Goal: Task Accomplishment & Management: Manage account settings

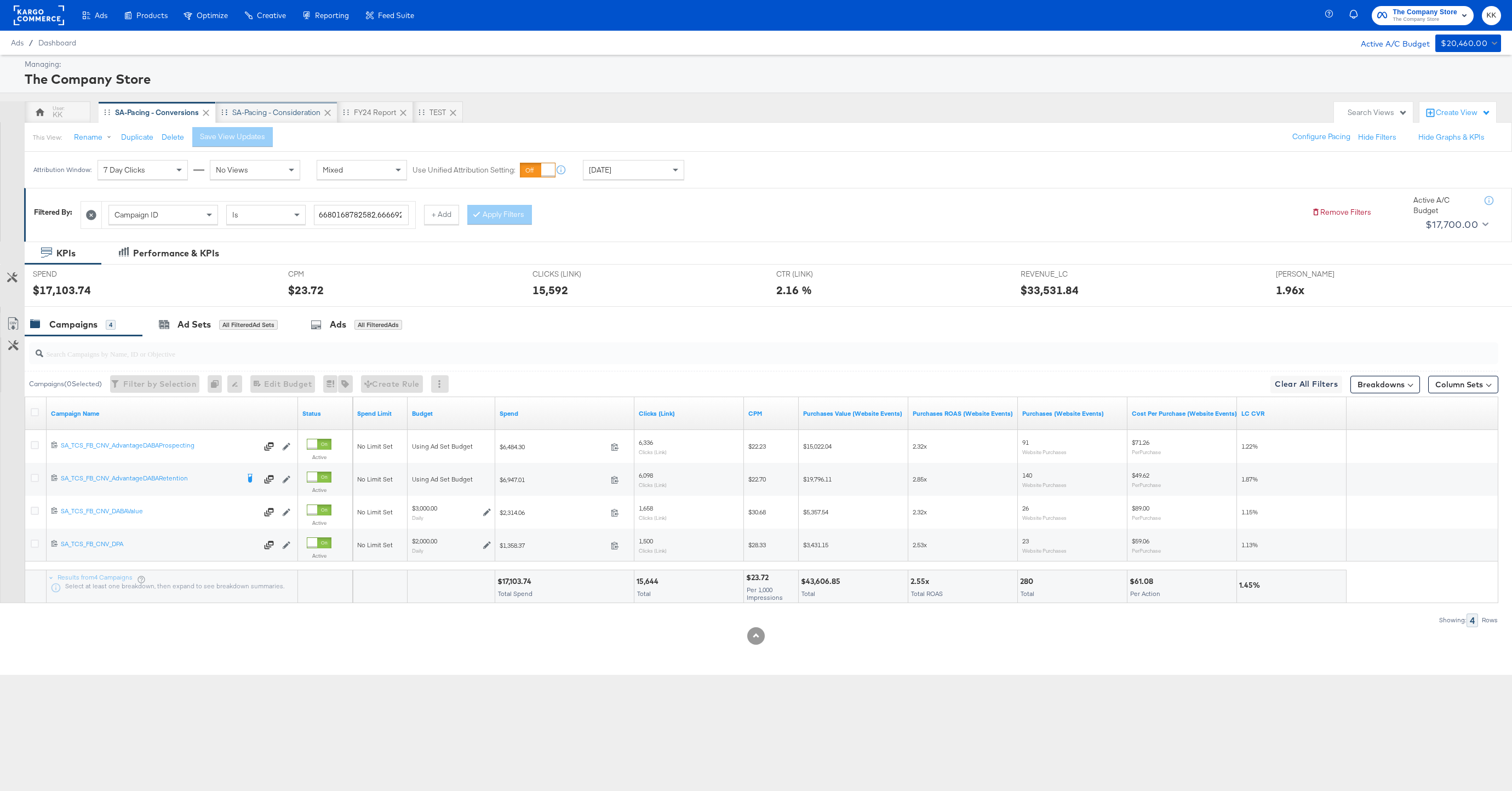
click at [280, 116] on div "SA-Pacing - Consideration" at bounding box center [276, 112] width 88 height 10
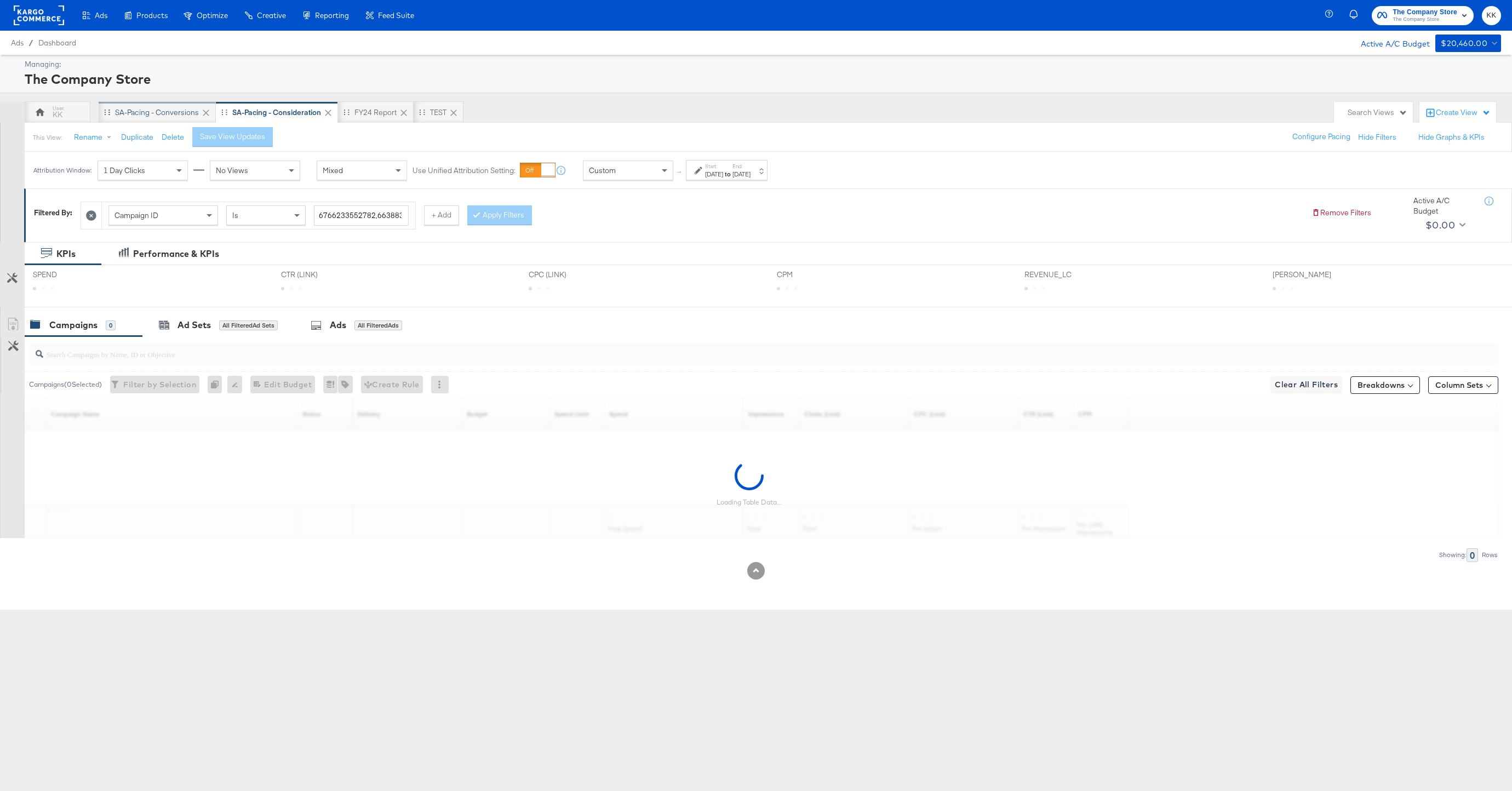
click at [146, 113] on div "SA-Pacing - Conversions" at bounding box center [157, 112] width 84 height 10
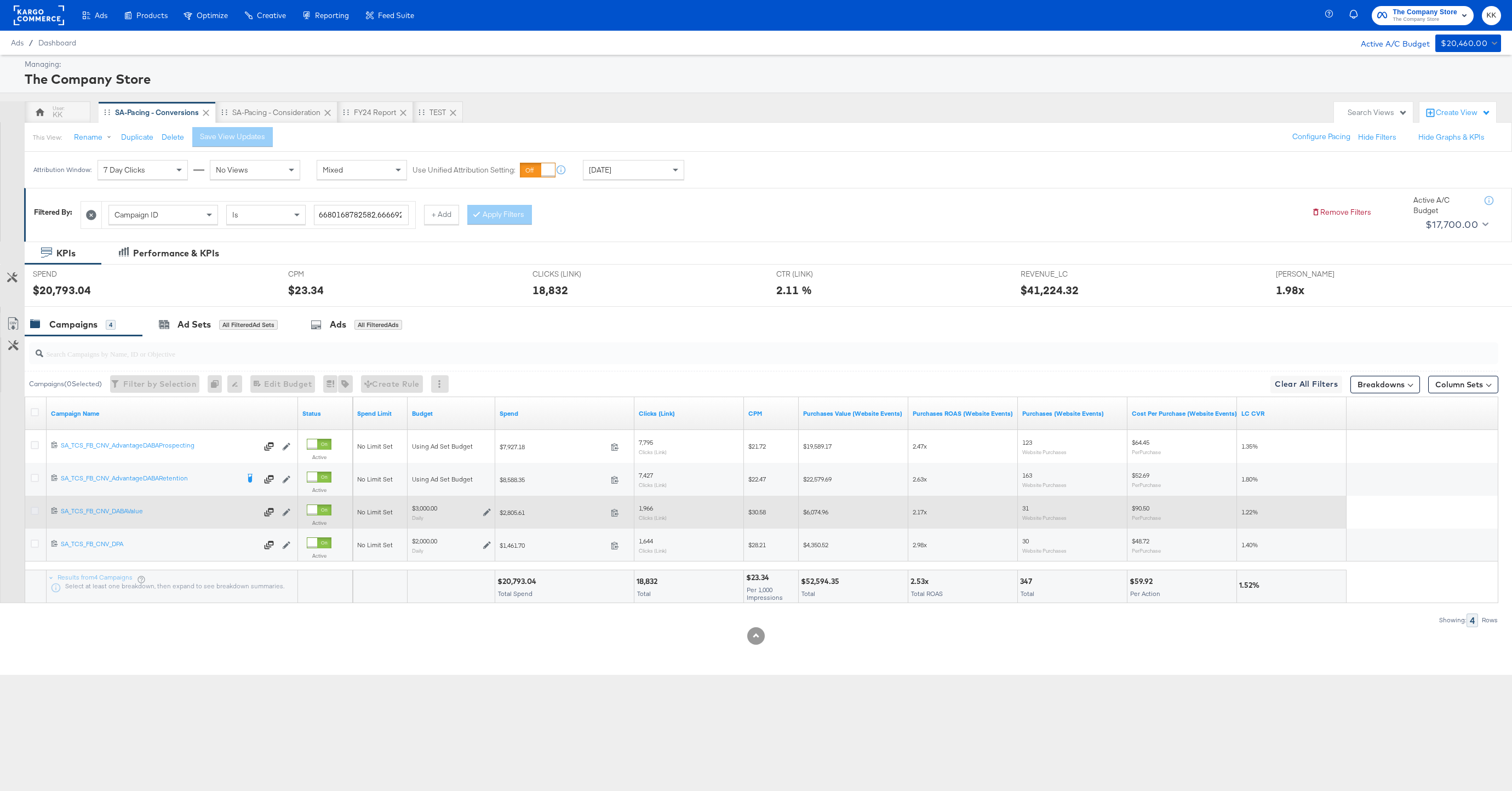
click at [38, 512] on icon at bounding box center [35, 511] width 8 height 8
click at [0, 0] on input "checkbox" at bounding box center [0, 0] width 0 height 0
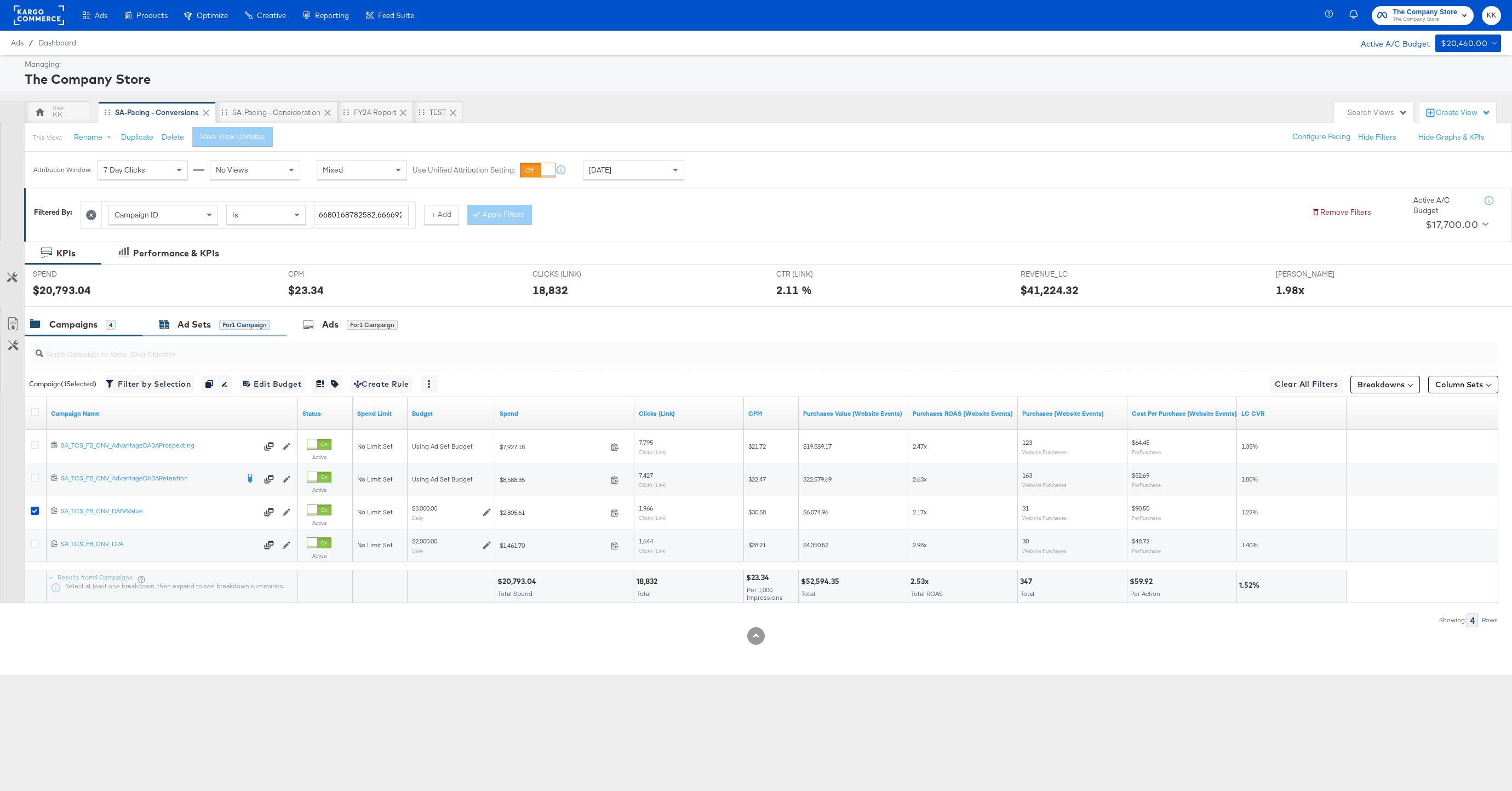
click at [208, 327] on div "Ad Sets" at bounding box center [194, 325] width 33 height 12
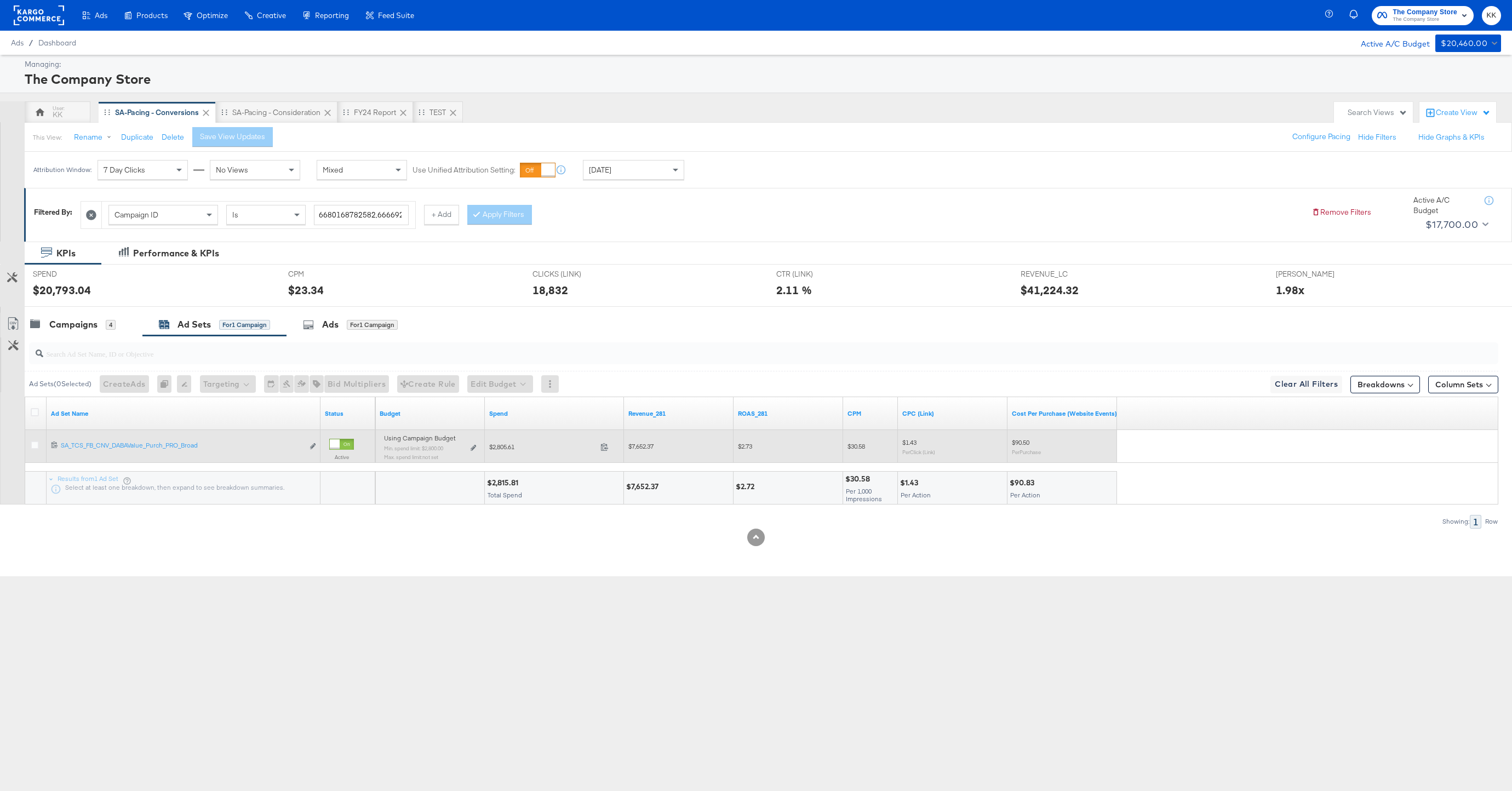
click at [477, 452] on div "Using Campaign Budget Min. spend limit: $2,800.00 Max. spend limit : not set Ed…" at bounding box center [430, 451] width 101 height 35
click at [475, 447] on icon at bounding box center [473, 447] width 5 height 6
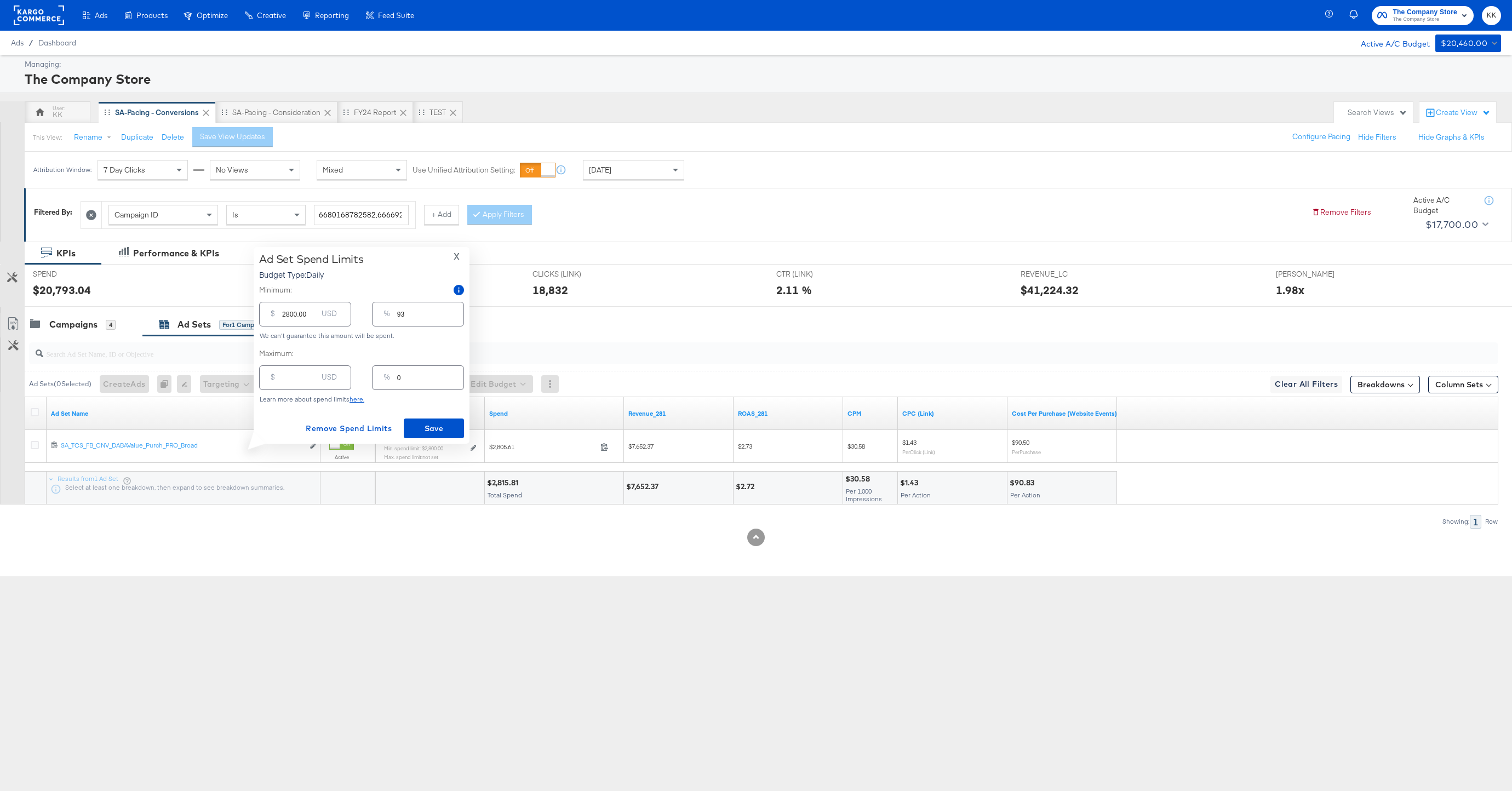
click at [290, 316] on input "2800.00" at bounding box center [299, 310] width 35 height 24
type input "200.00"
type input "7"
type input "00.00"
type input "0"
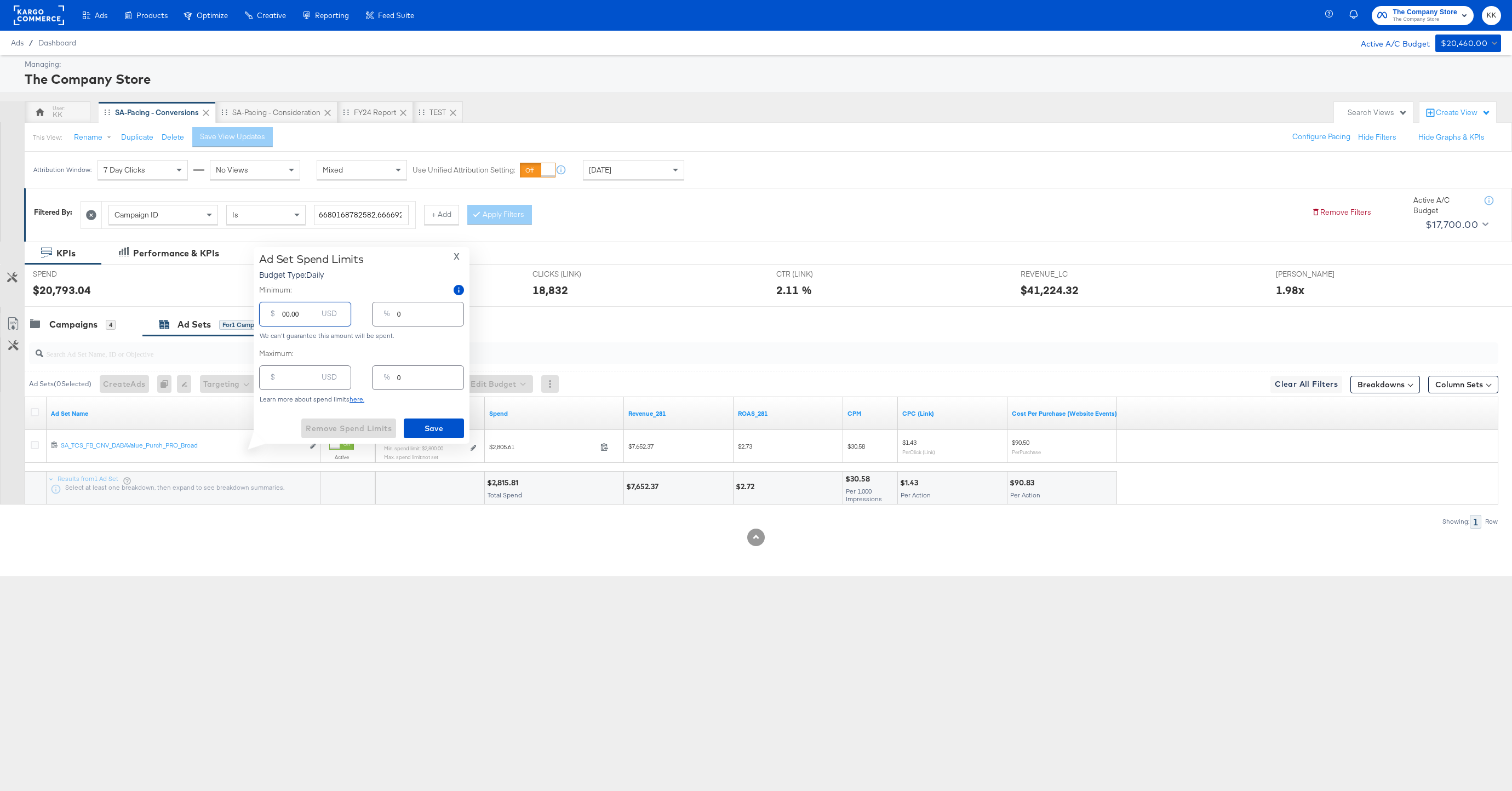
type input "100.00"
type input "3"
type input "1800.00"
type input "60"
type input "1800.00"
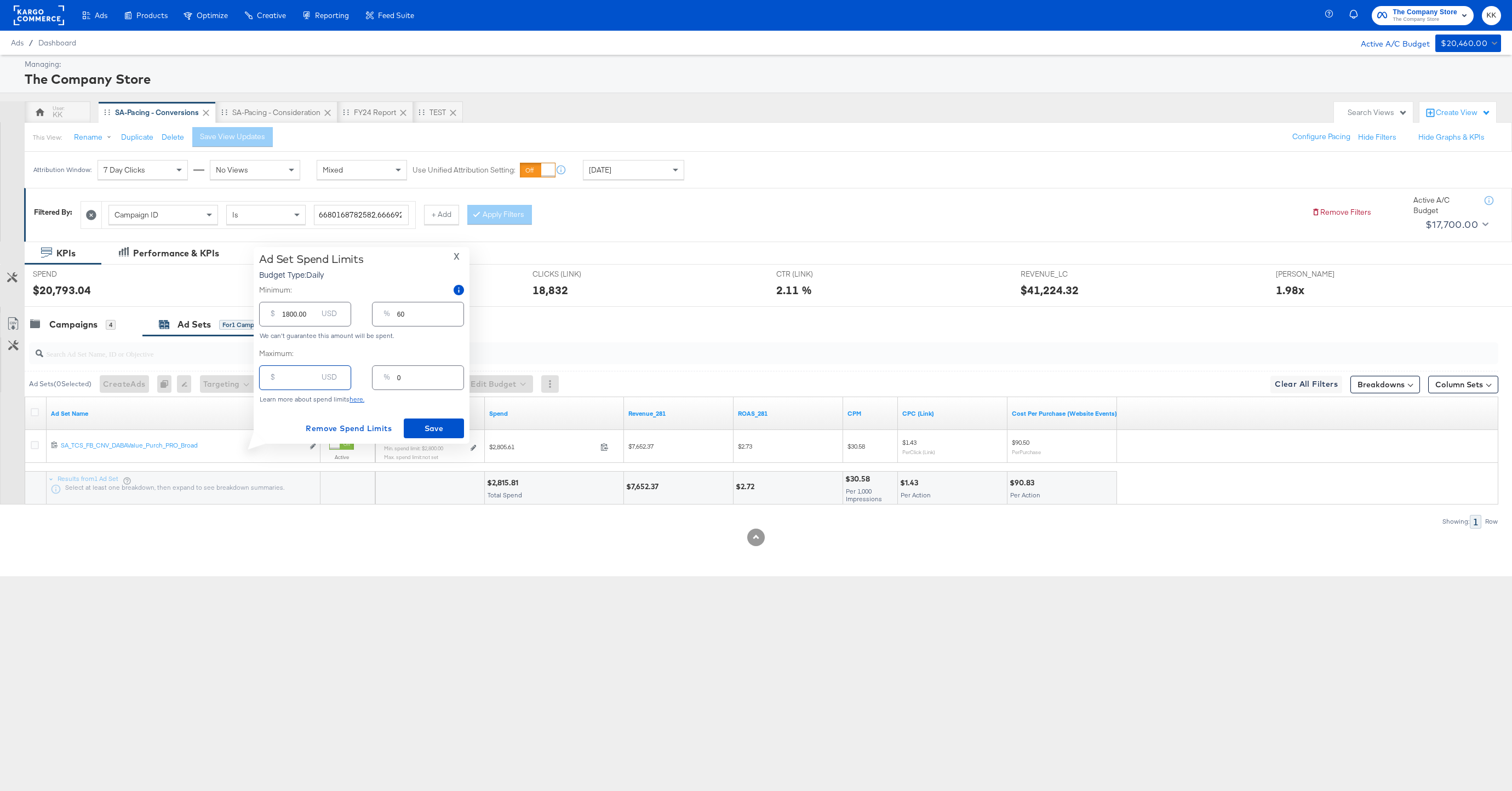
click at [292, 378] on input "number" at bounding box center [299, 373] width 35 height 24
type input "40"
type input "1"
type input "400"
type input "13"
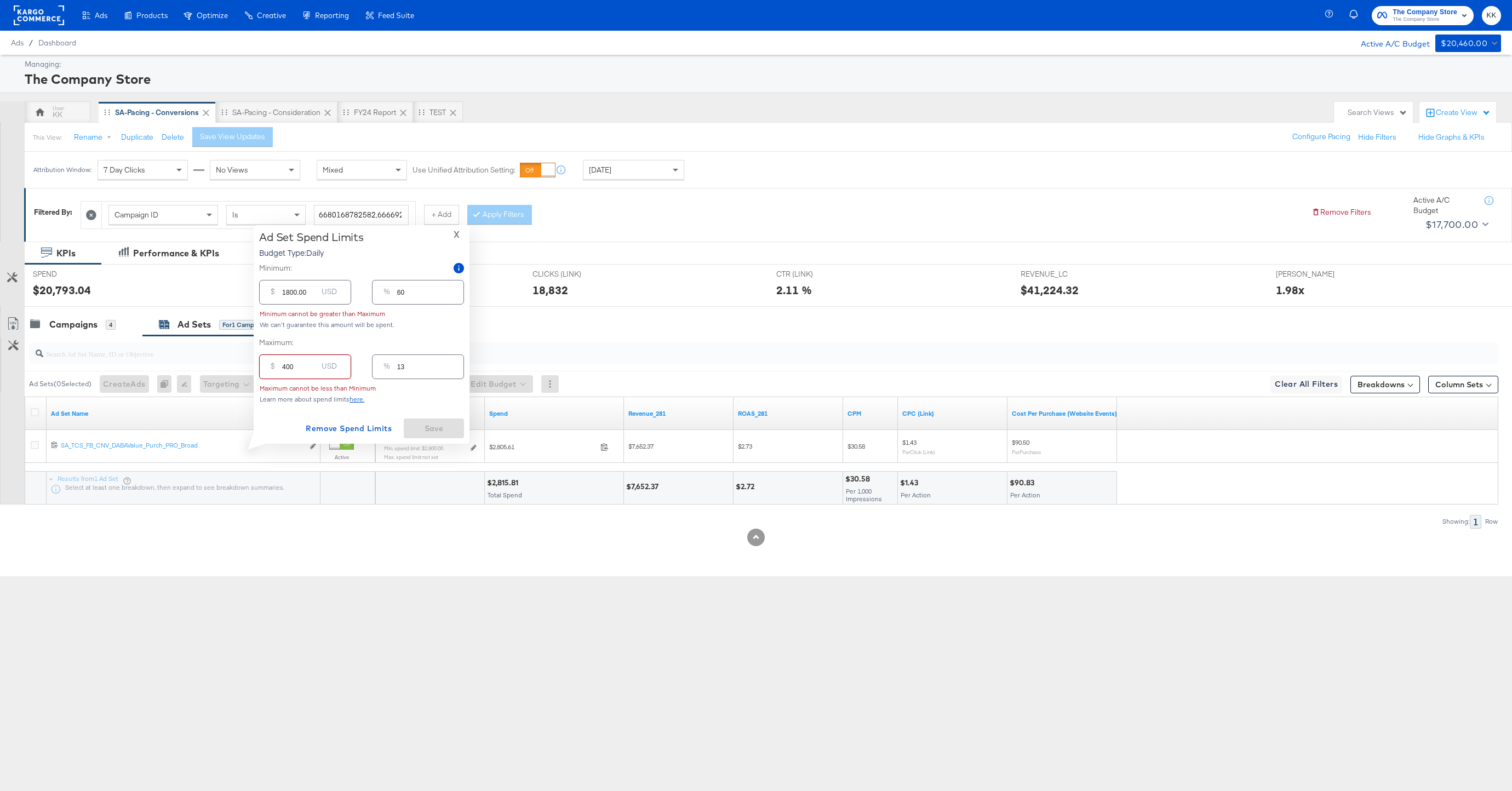
type input "4000"
type input "133"
type input "4000.00"
click at [433, 419] on button "Save" at bounding box center [434, 428] width 60 height 20
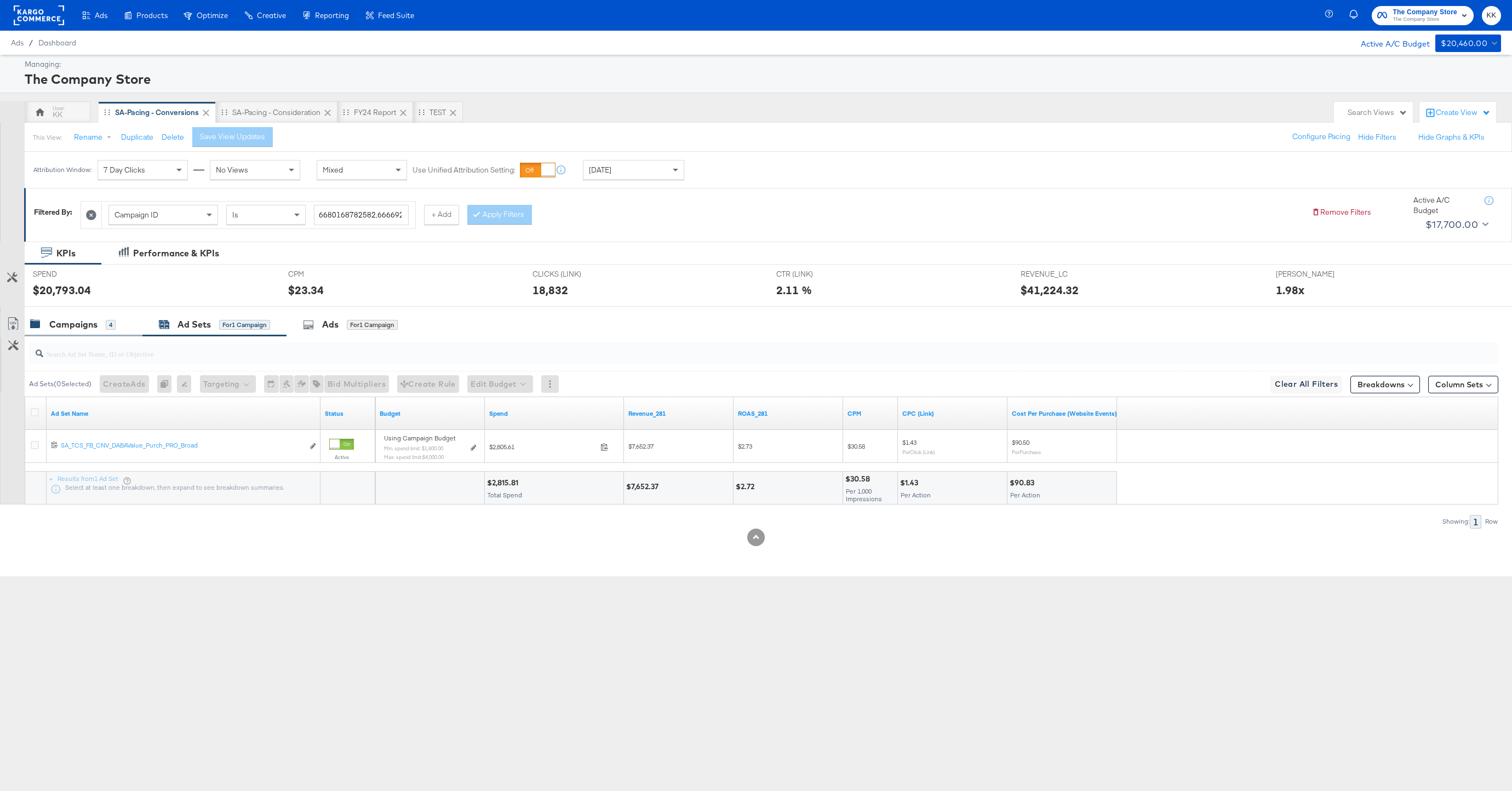
click at [90, 324] on div "Campaigns" at bounding box center [73, 325] width 48 height 12
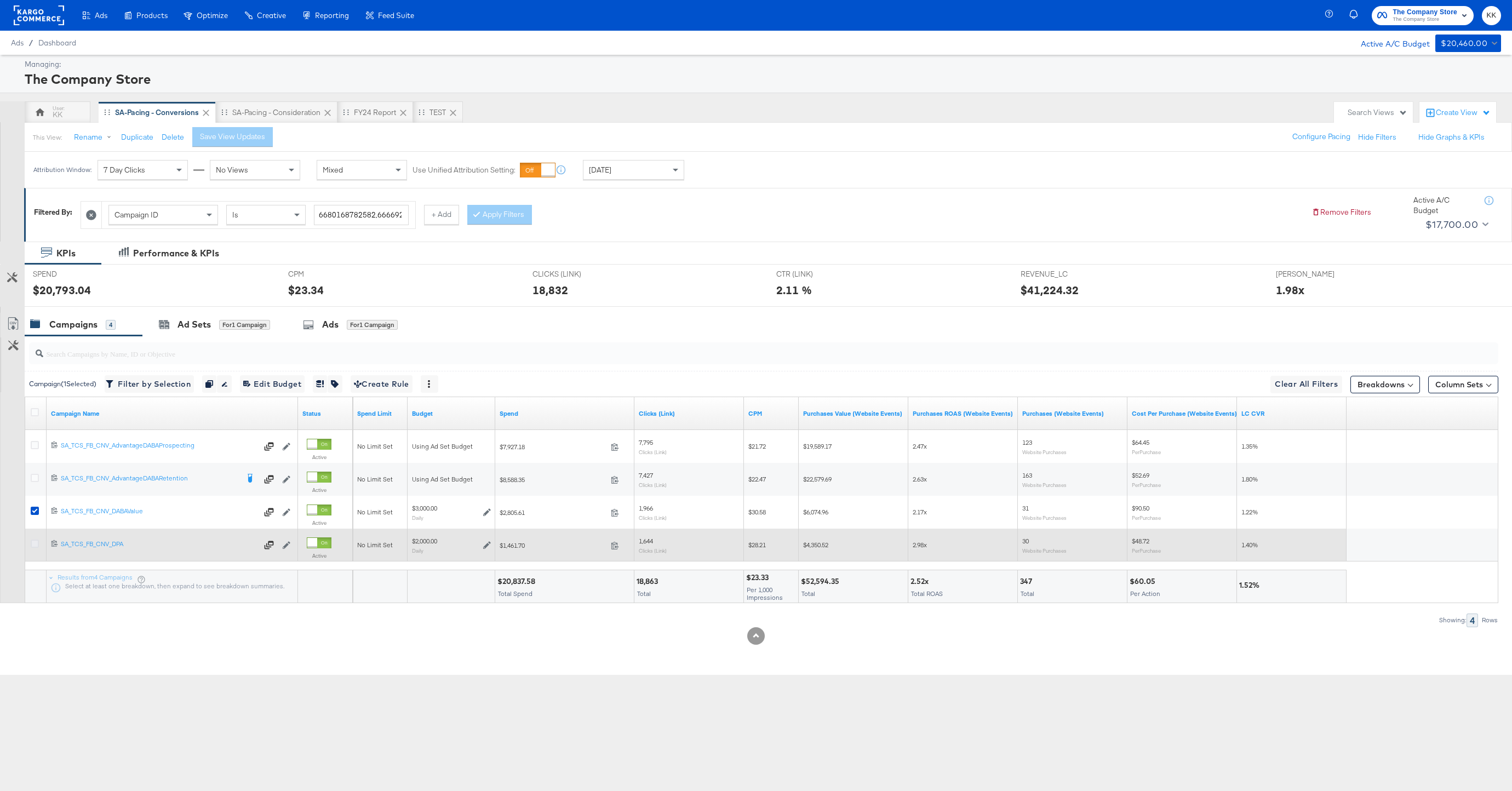
click at [35, 545] on icon at bounding box center [35, 543] width 8 height 8
click at [0, 0] on input "checkbox" at bounding box center [0, 0] width 0 height 0
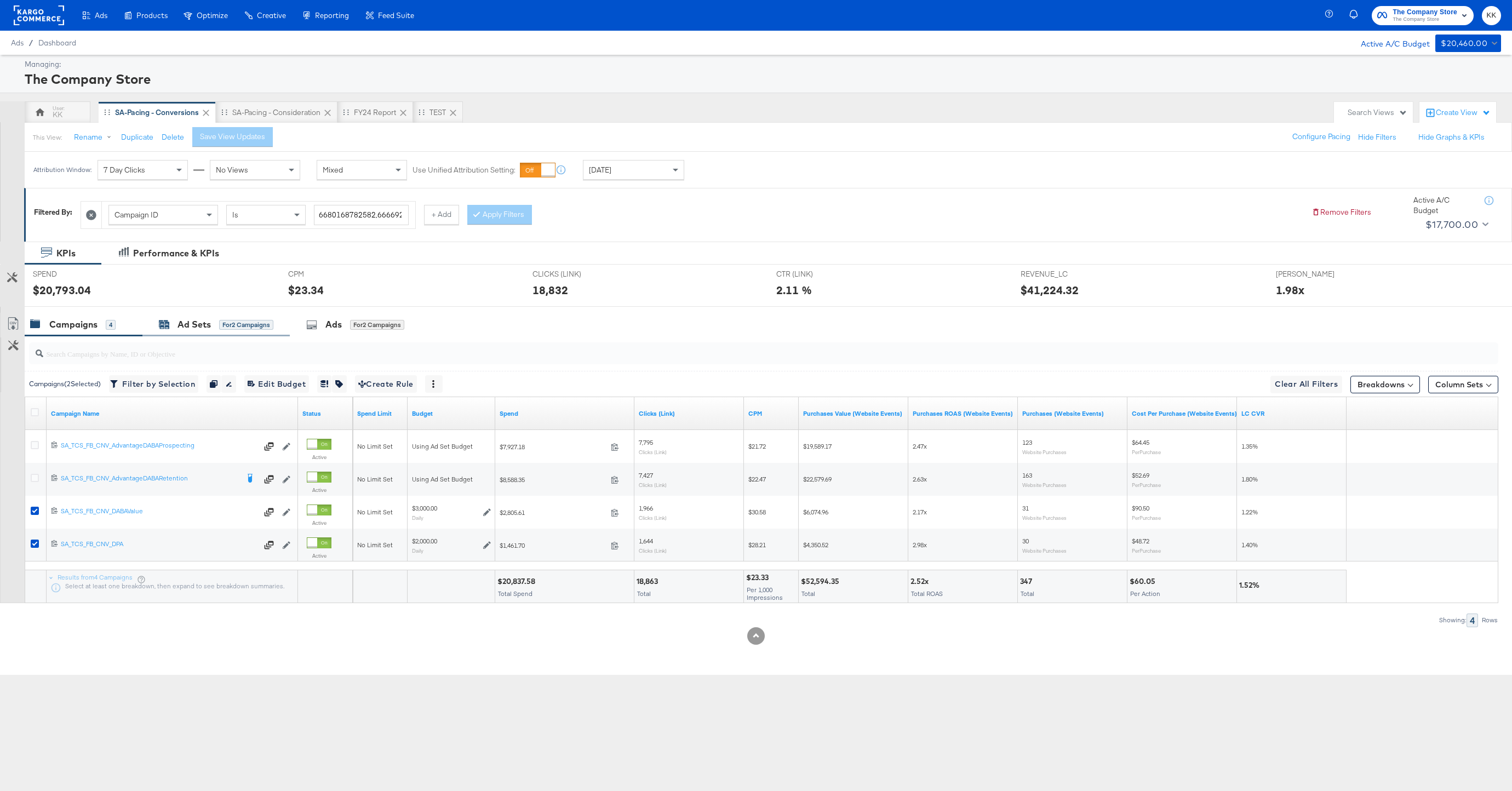
click at [194, 320] on div "Ad Sets" at bounding box center [194, 325] width 33 height 12
